Goal: Task Accomplishment & Management: Complete application form

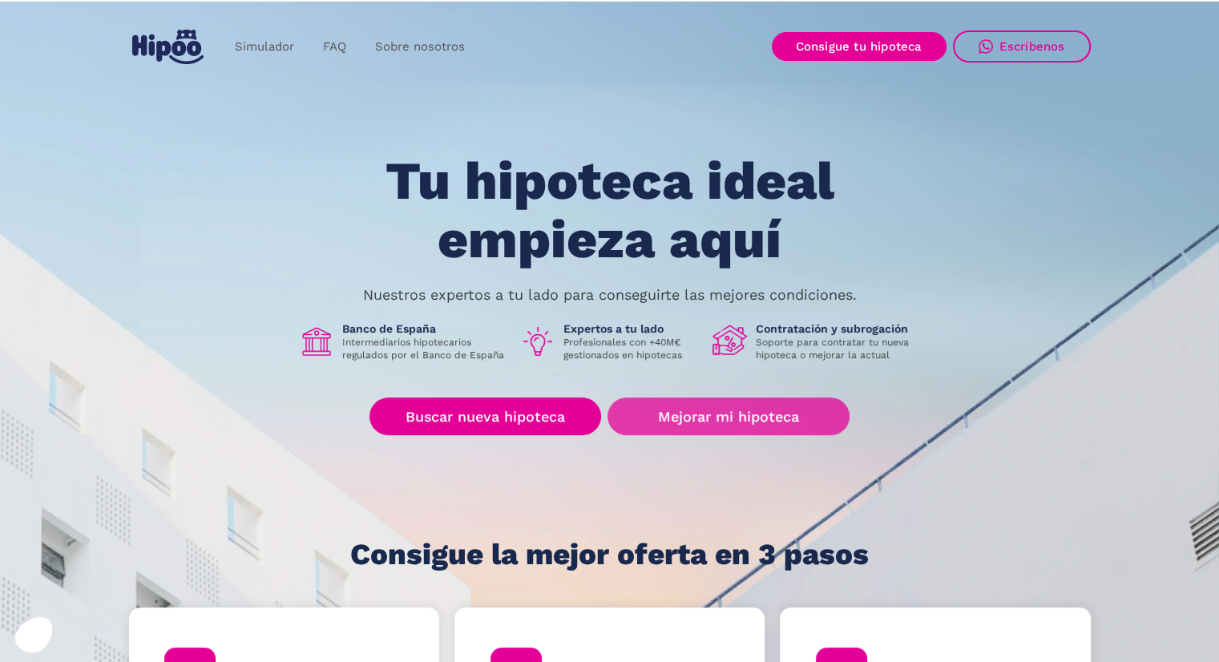
click at [685, 424] on link "Mejorar mi hipoteca" at bounding box center [727, 416] width 241 height 38
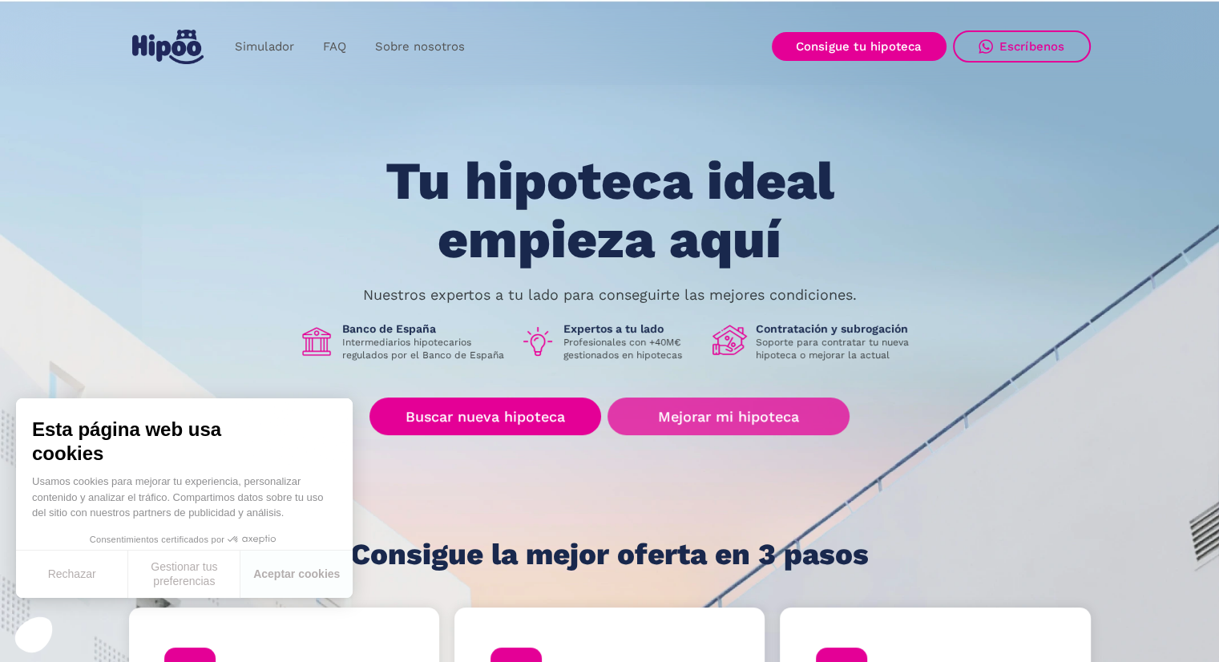
click at [708, 412] on link "Mejorar mi hipoteca" at bounding box center [727, 416] width 241 height 38
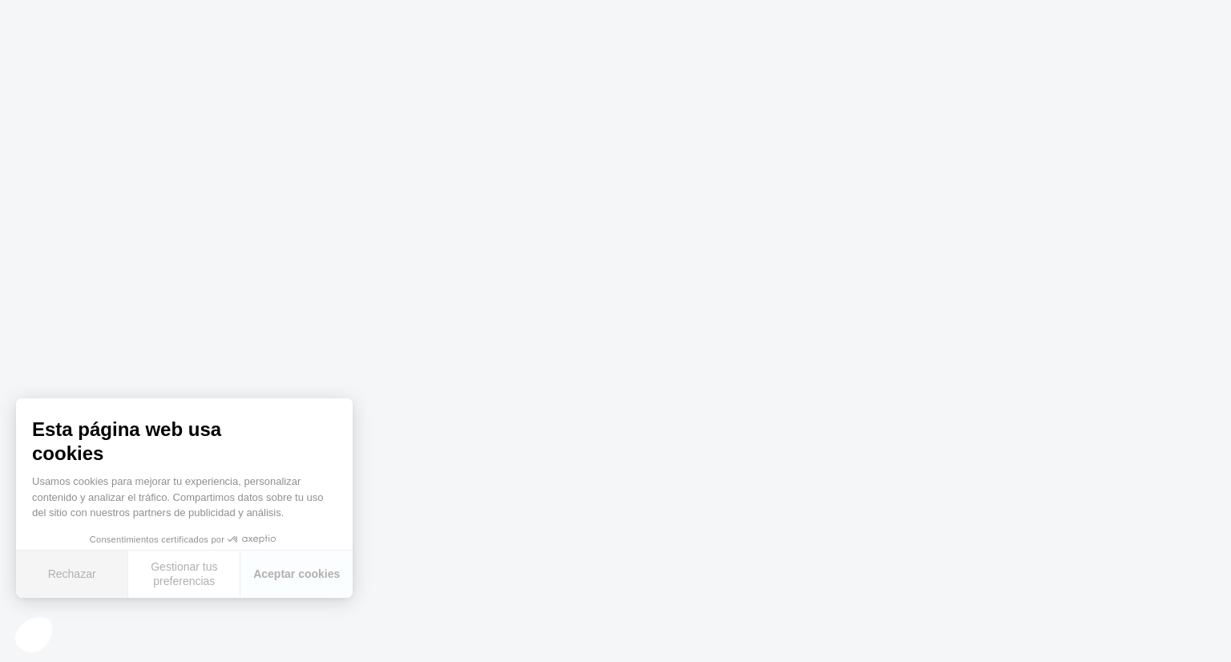
click at [77, 578] on button "Rechazar" at bounding box center [72, 574] width 112 height 47
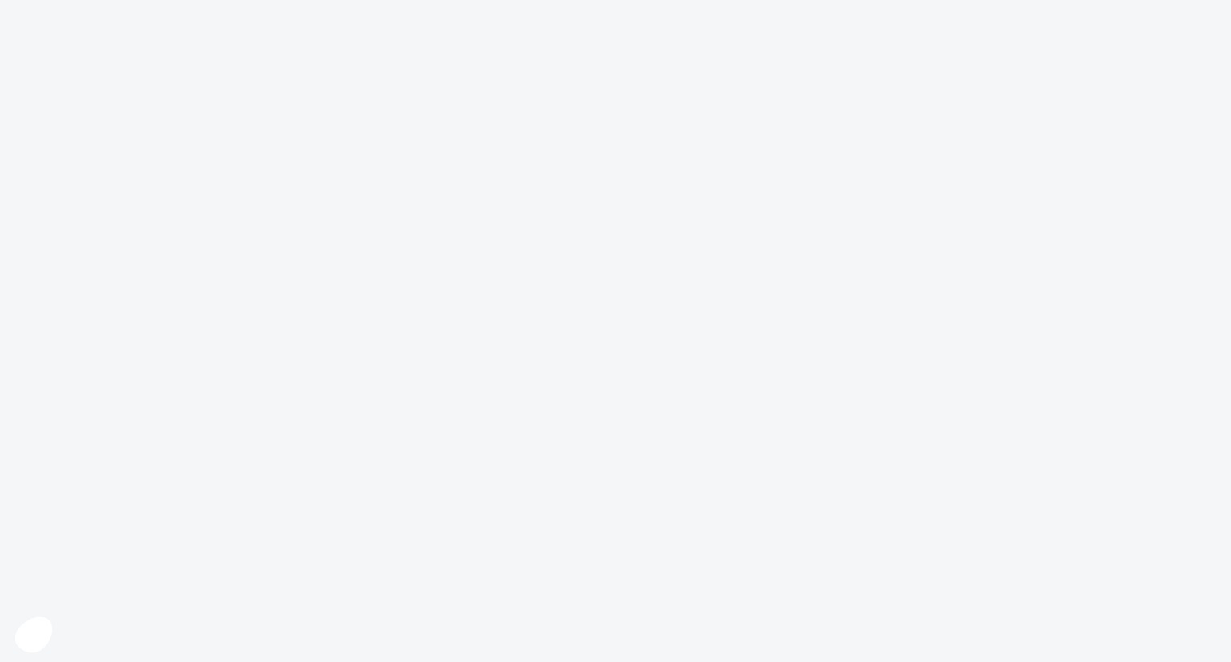
click at [317, 473] on body at bounding box center [615, 331] width 1231 height 662
